Goal: Find specific page/section: Find specific page/section

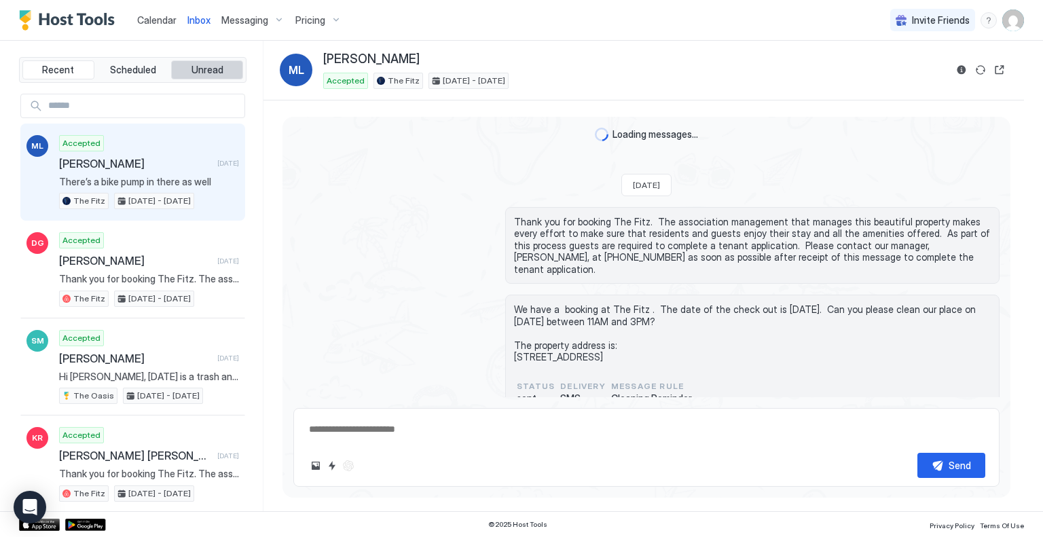
scroll to position [984, 0]
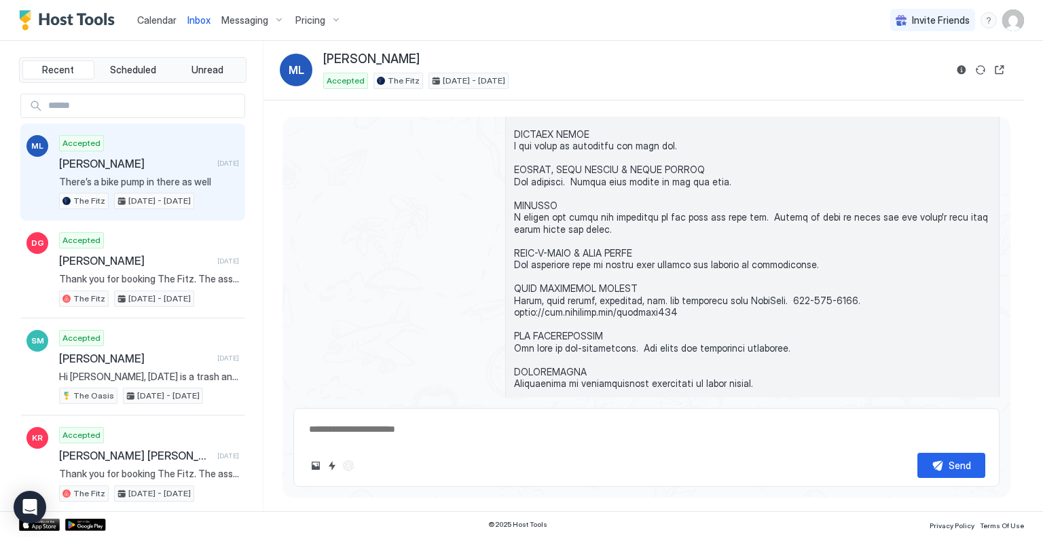
click at [157, 18] on span "Calendar" at bounding box center [156, 20] width 39 height 12
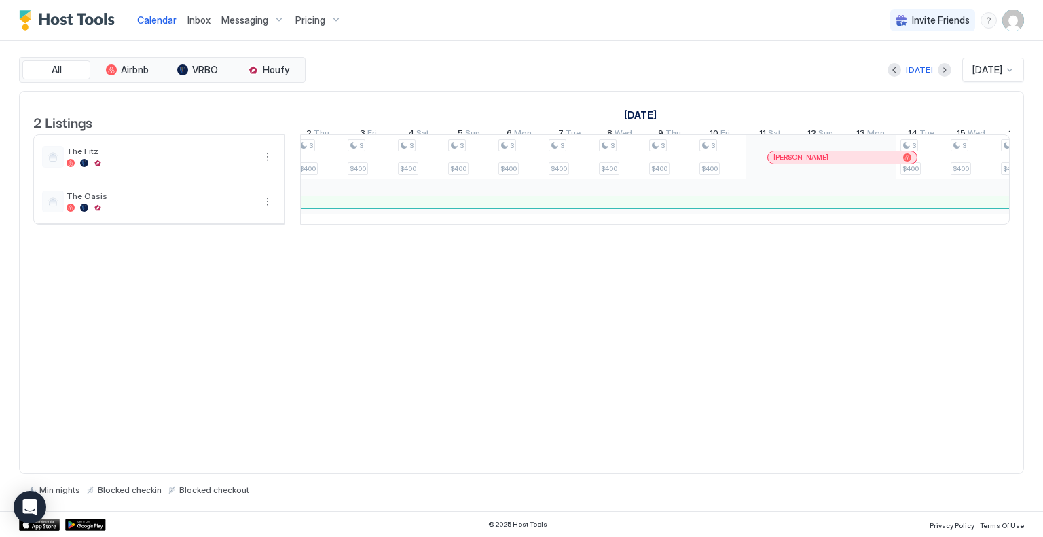
click at [829, 164] on div "[PERSON_NAME]" at bounding box center [842, 157] width 149 height 12
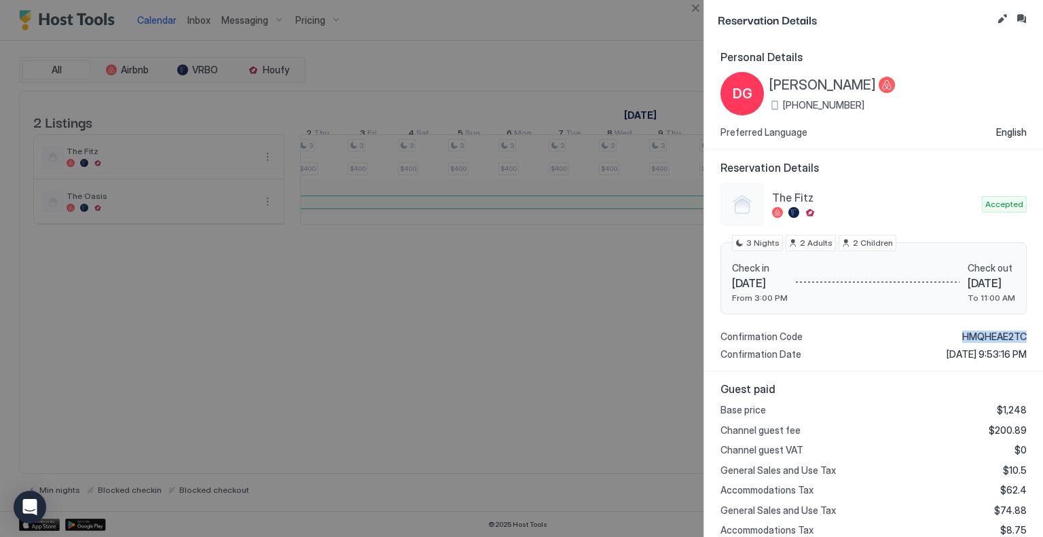
drag, startPoint x: 950, startPoint y: 332, endPoint x: 1021, endPoint y: 333, distance: 70.6
click at [1021, 333] on div "Reservation Details The Fitz Accepted Check in [DATE] From 3:00 PM Check out [D…" at bounding box center [873, 261] width 339 height 222
drag, startPoint x: 991, startPoint y: 330, endPoint x: 988, endPoint y: 307, distance: 23.2
drag, startPoint x: 953, startPoint y: 333, endPoint x: 1018, endPoint y: 340, distance: 65.5
click at [1018, 340] on div "Reservation Details The Fitz Accepted Check in [DATE] From 3:00 PM Check out [D…" at bounding box center [873, 261] width 339 height 222
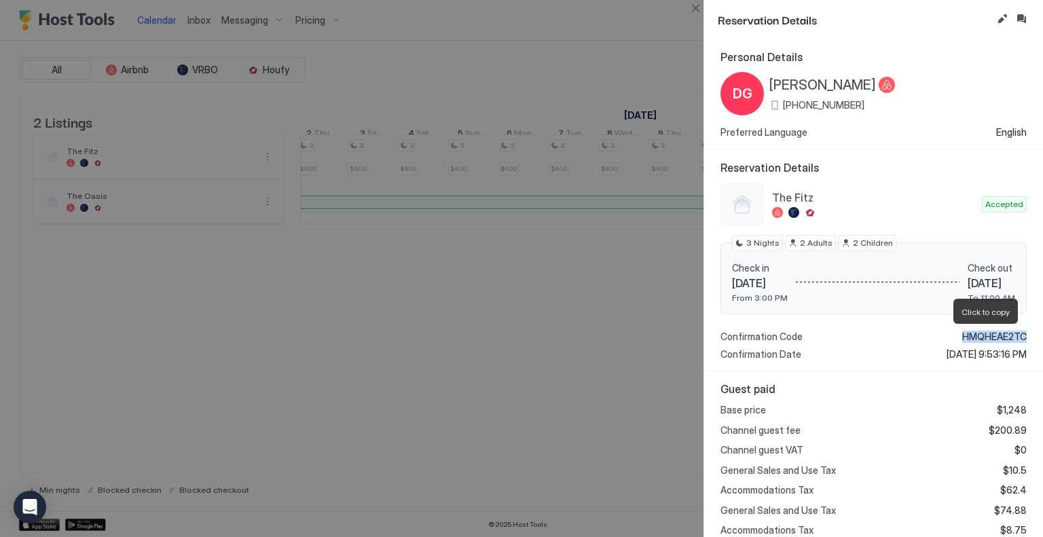
copy span "HMQHEAE2TC"
